Goal: Find specific page/section: Find specific page/section

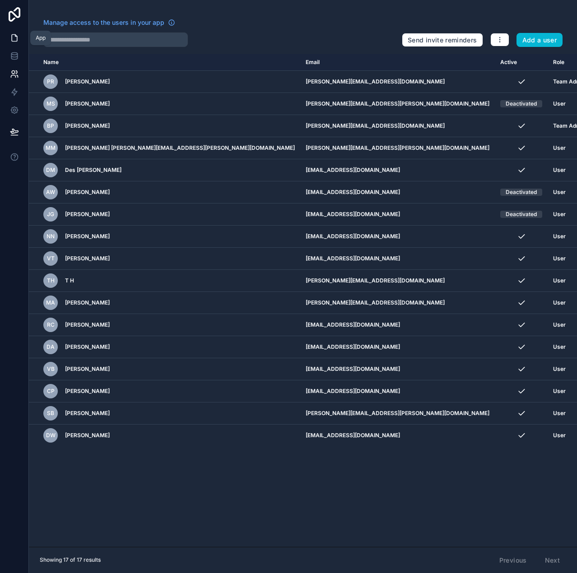
click at [13, 40] on icon at bounding box center [14, 37] width 9 height 9
